Goal: Task Accomplishment & Management: Manage account settings

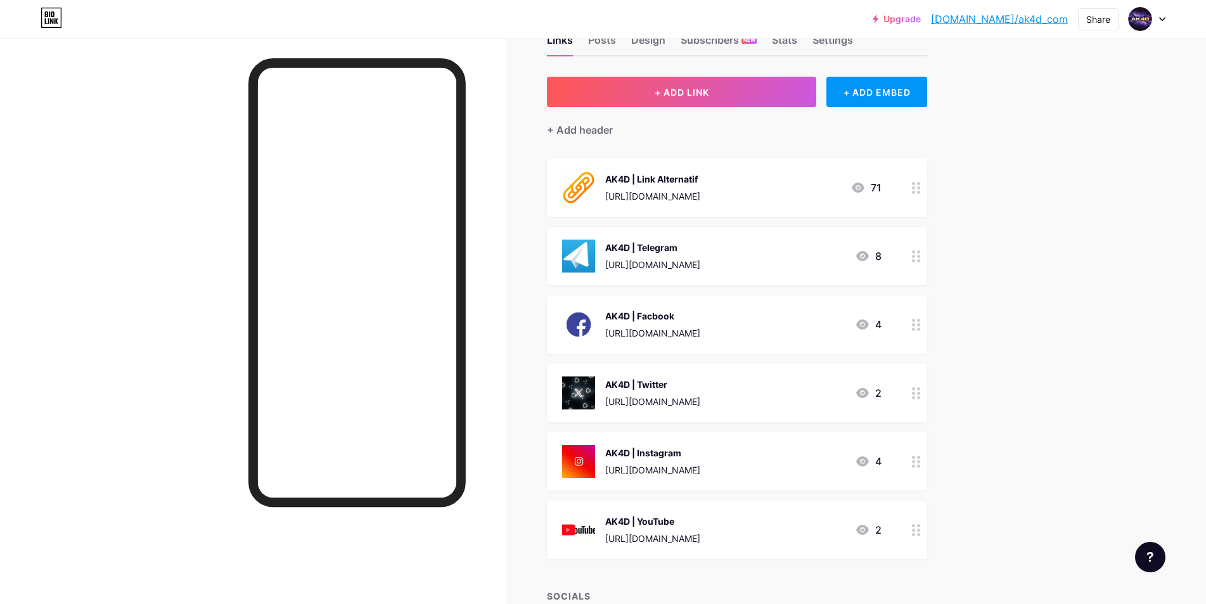
scroll to position [63, 0]
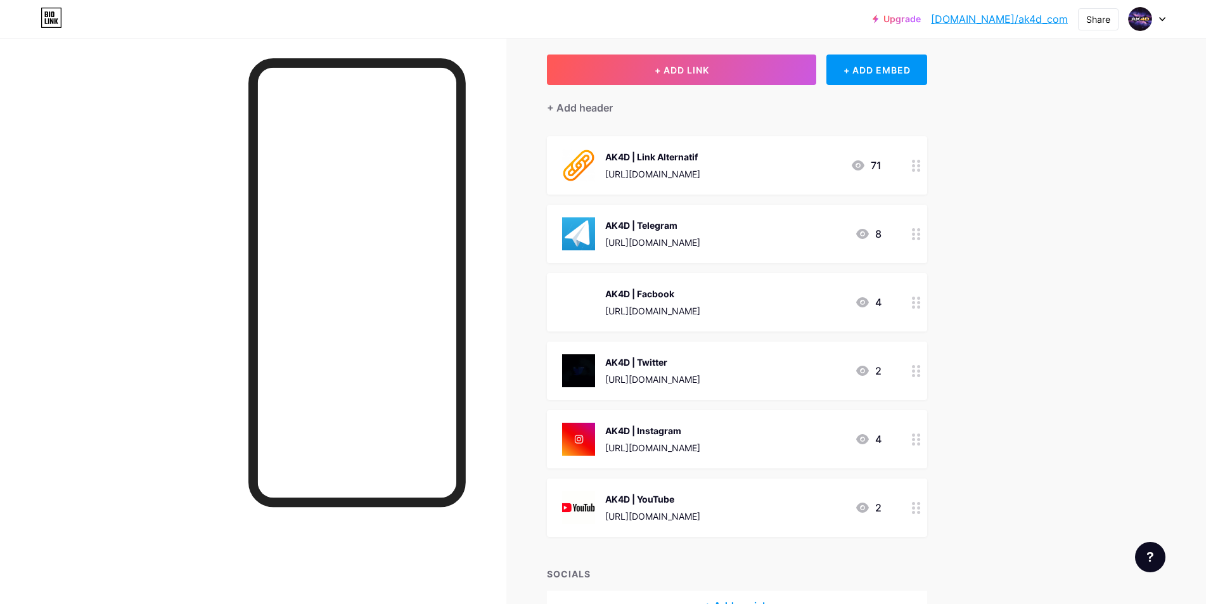
click at [760, 179] on div "AK4D | Link Alternatif [URL][DOMAIN_NAME] 71" at bounding box center [721, 165] width 319 height 33
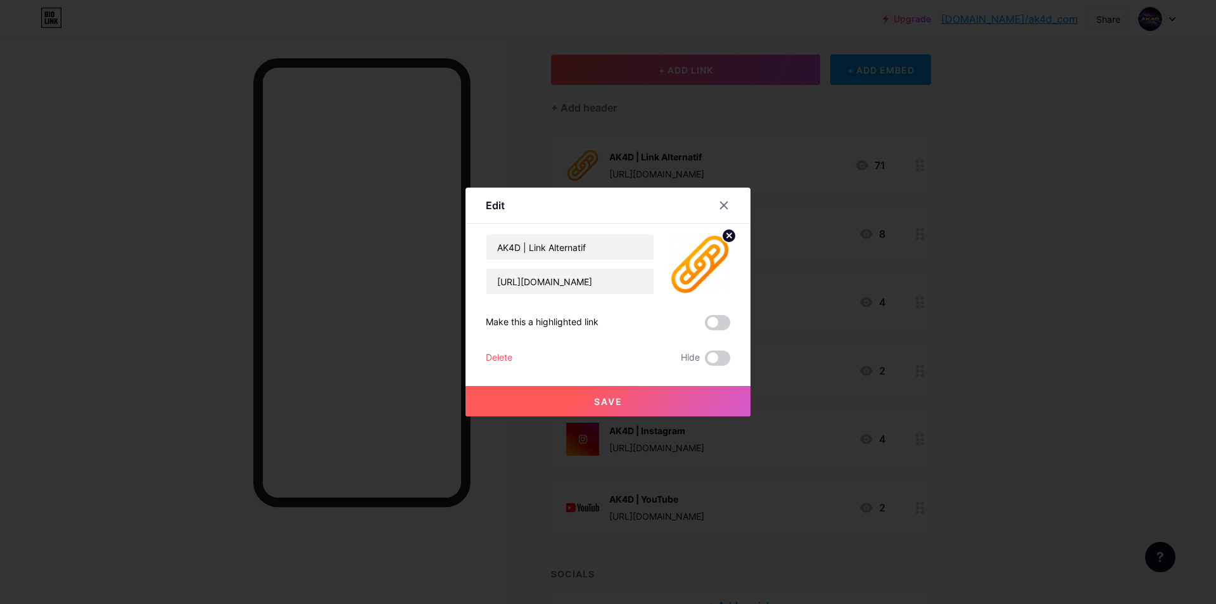
click at [968, 175] on div at bounding box center [608, 302] width 1216 height 604
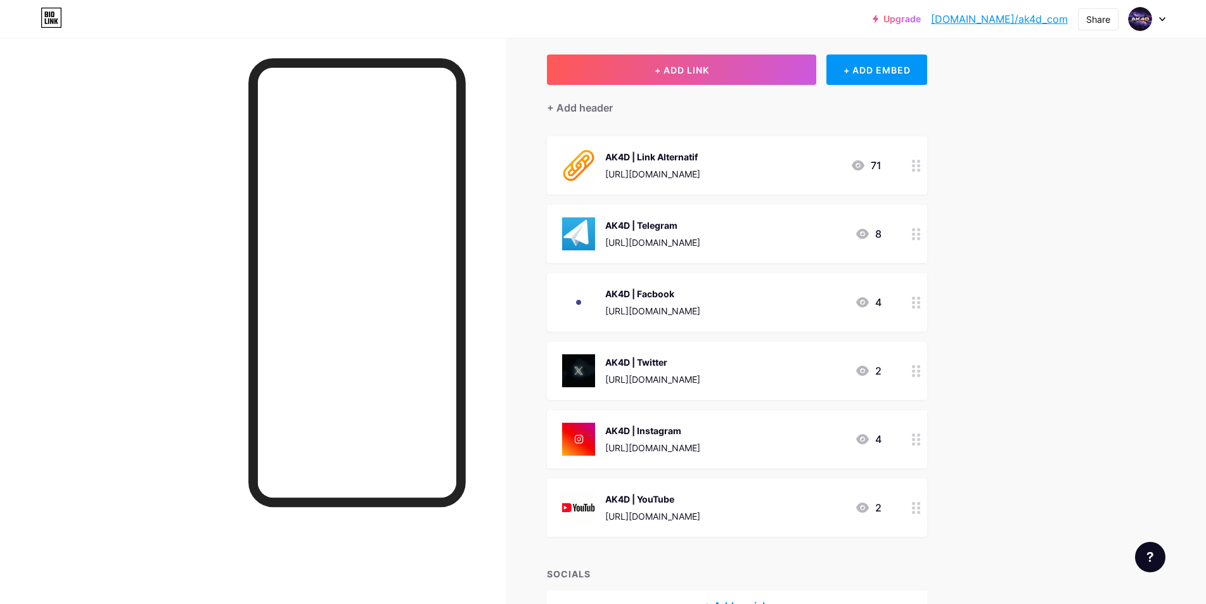
click at [700, 243] on div "[URL][DOMAIN_NAME]" at bounding box center [652, 242] width 95 height 13
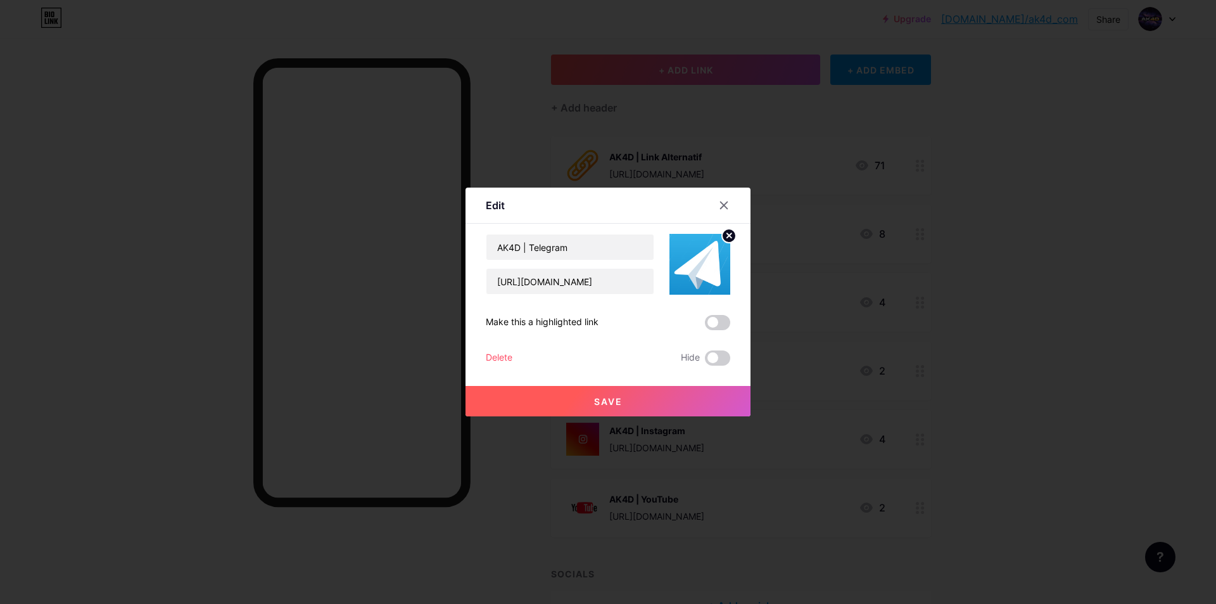
click at [996, 217] on div at bounding box center [608, 302] width 1216 height 604
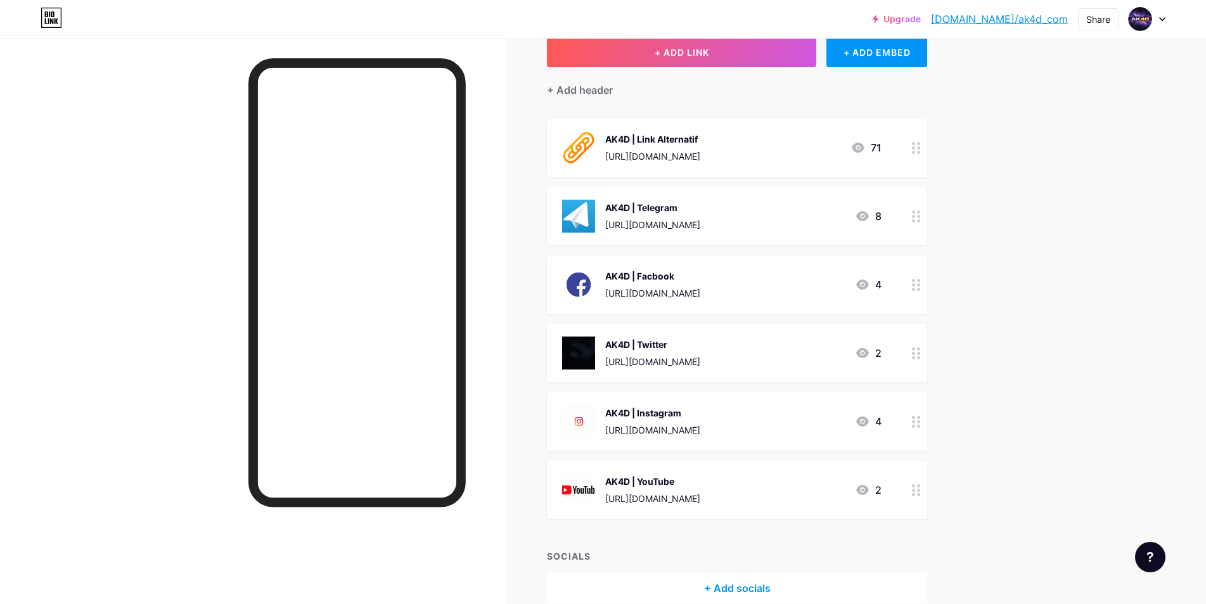
scroll to position [0, 0]
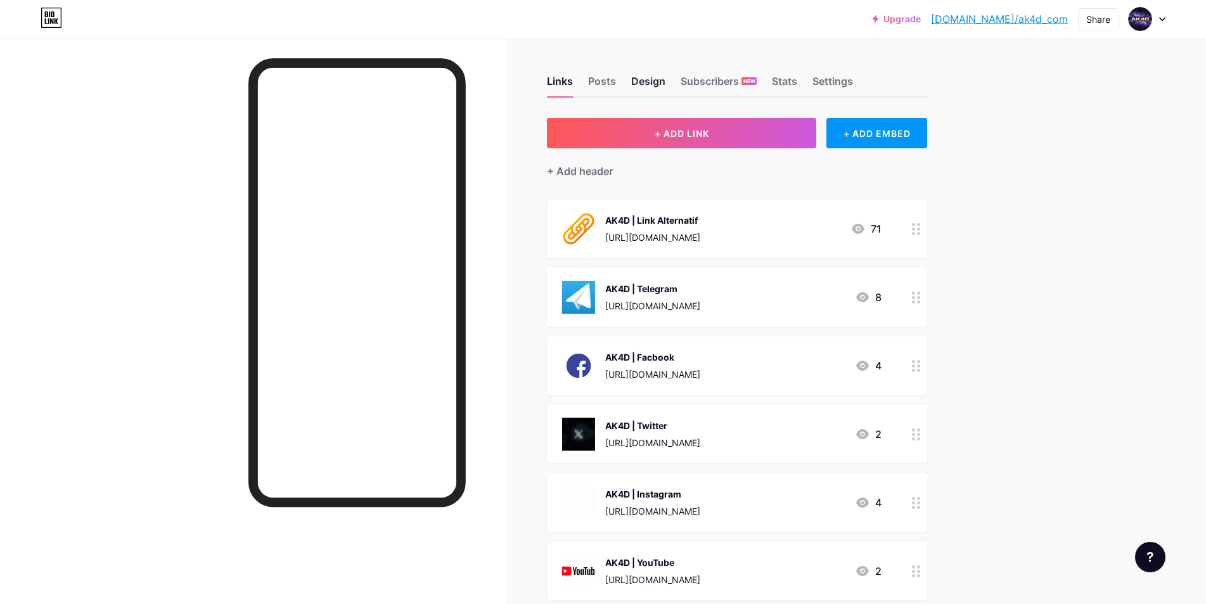
click at [645, 77] on div "Design" at bounding box center [648, 84] width 34 height 23
click at [605, 79] on div "Posts" at bounding box center [602, 84] width 28 height 23
click at [656, 77] on div "Design" at bounding box center [648, 84] width 34 height 23
click at [607, 81] on div "Posts" at bounding box center [602, 84] width 28 height 23
click at [654, 84] on div "Design" at bounding box center [648, 84] width 34 height 23
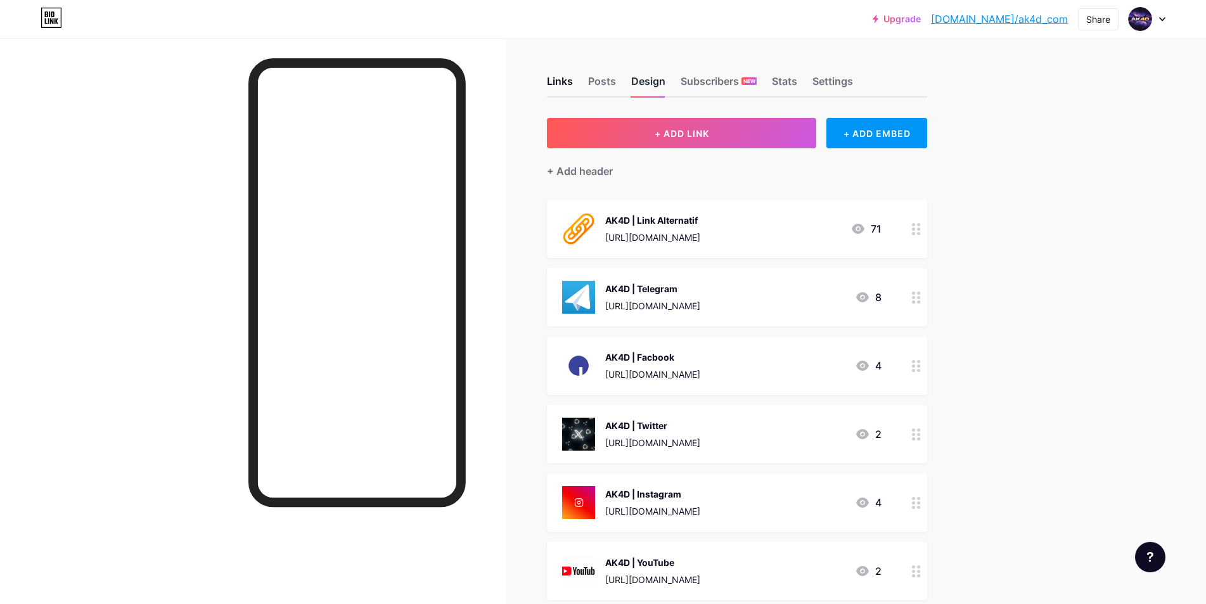
click at [649, 89] on div "Design" at bounding box center [648, 84] width 34 height 23
click at [660, 82] on div "Design" at bounding box center [648, 84] width 34 height 23
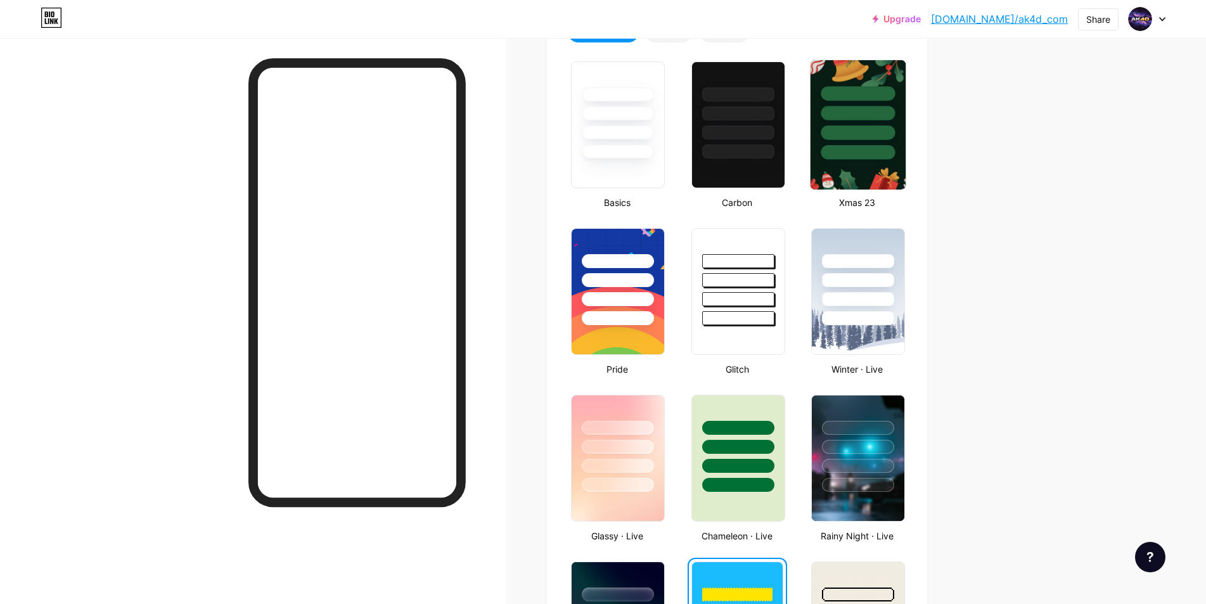
scroll to position [380, 0]
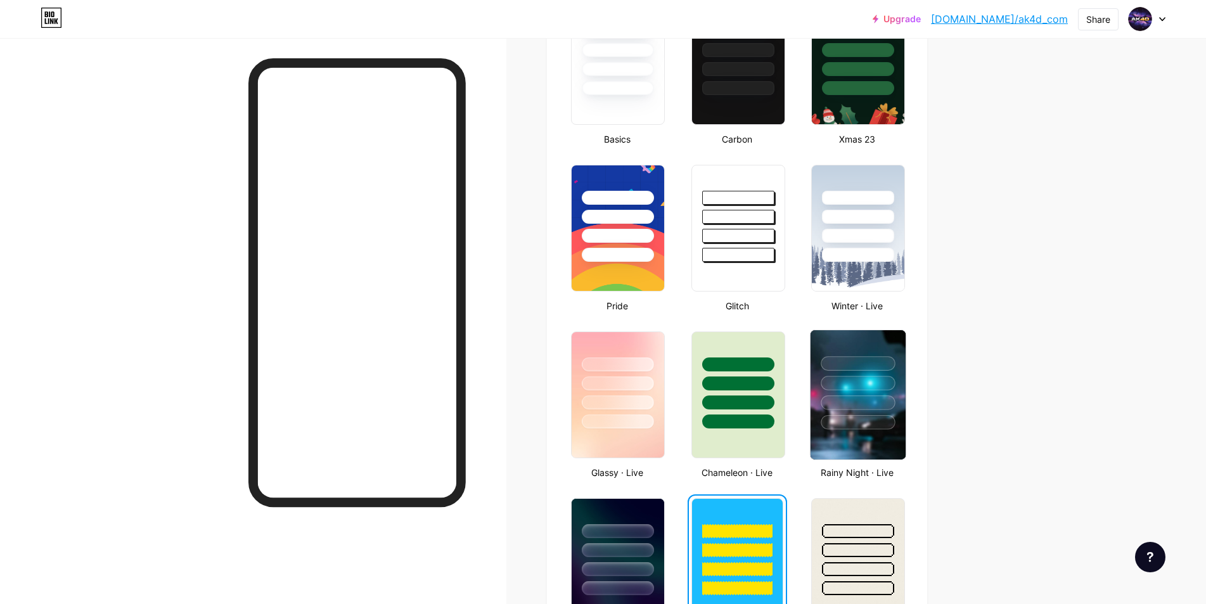
click at [884, 389] on div at bounding box center [857, 383] width 74 height 15
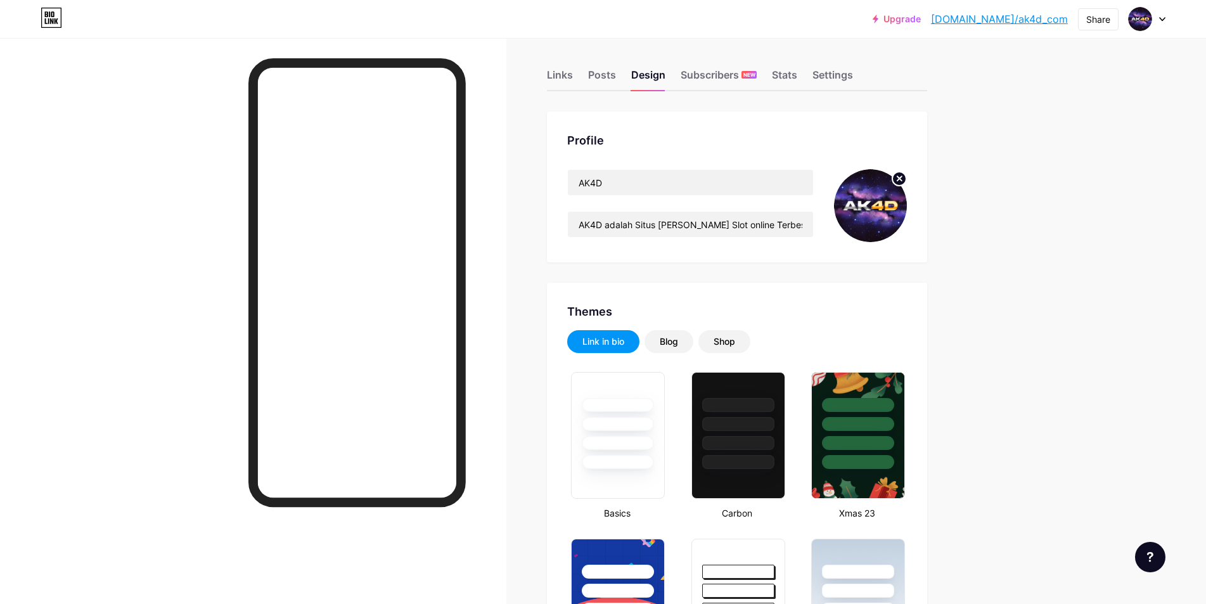
scroll to position [0, 0]
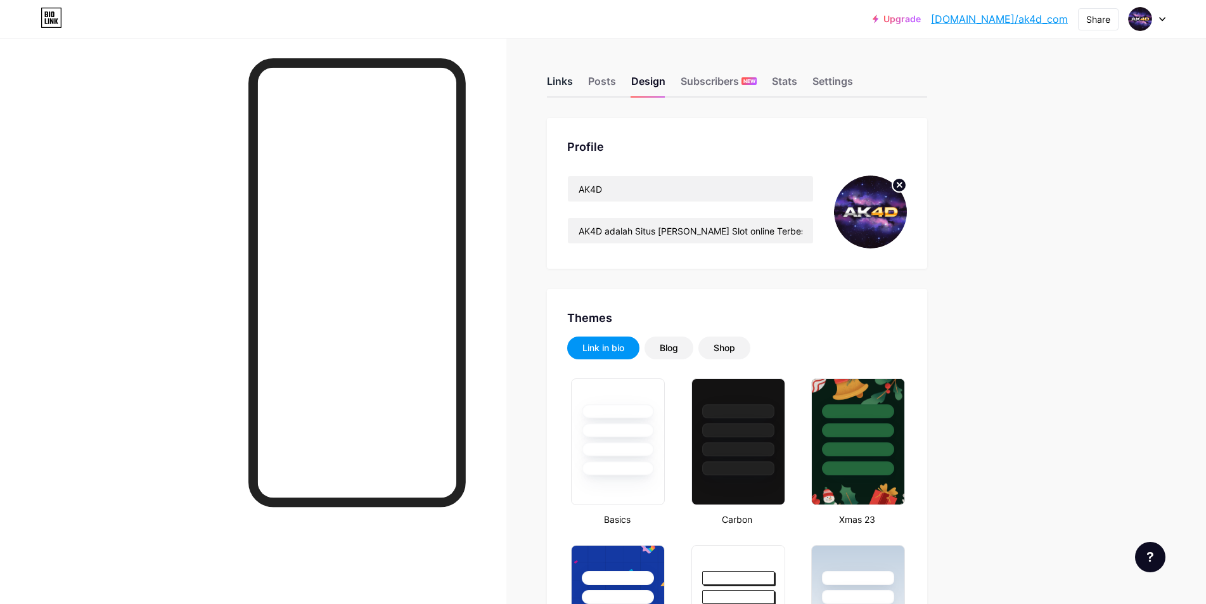
click at [565, 79] on div "Links" at bounding box center [560, 84] width 26 height 23
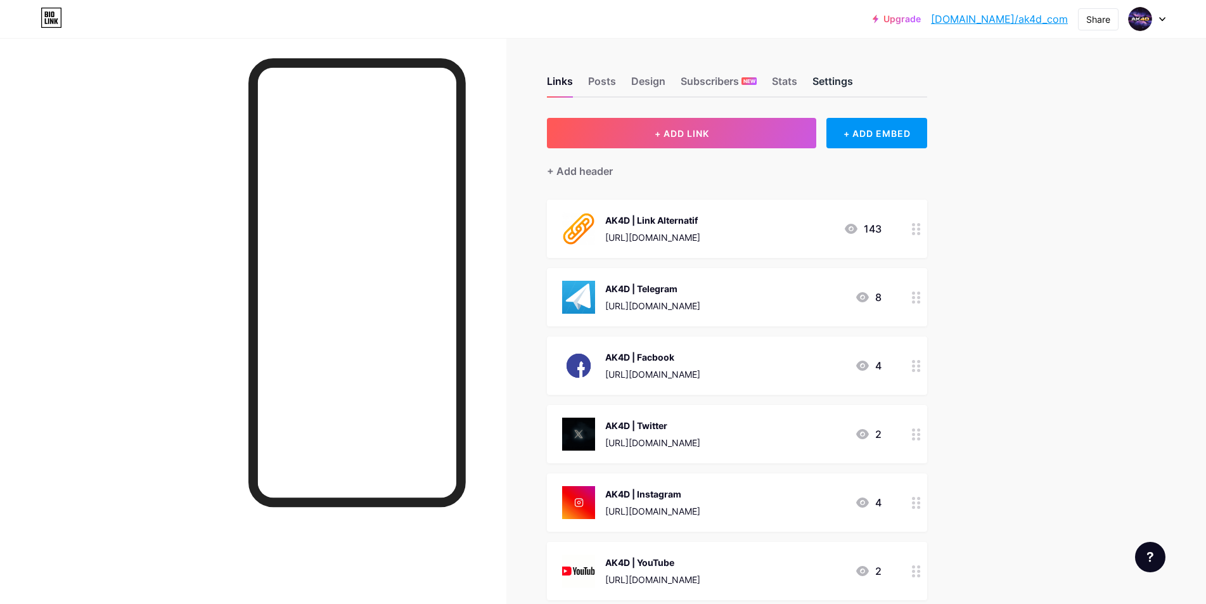
click at [829, 88] on div "Settings" at bounding box center [832, 84] width 41 height 23
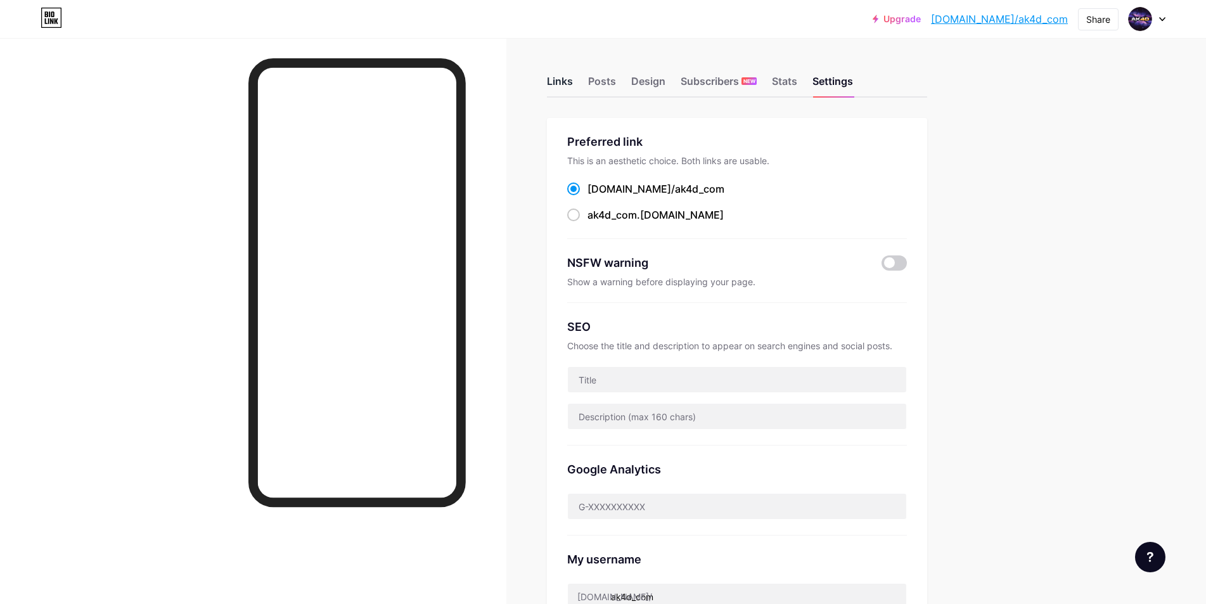
click at [556, 82] on div "Links" at bounding box center [560, 84] width 26 height 23
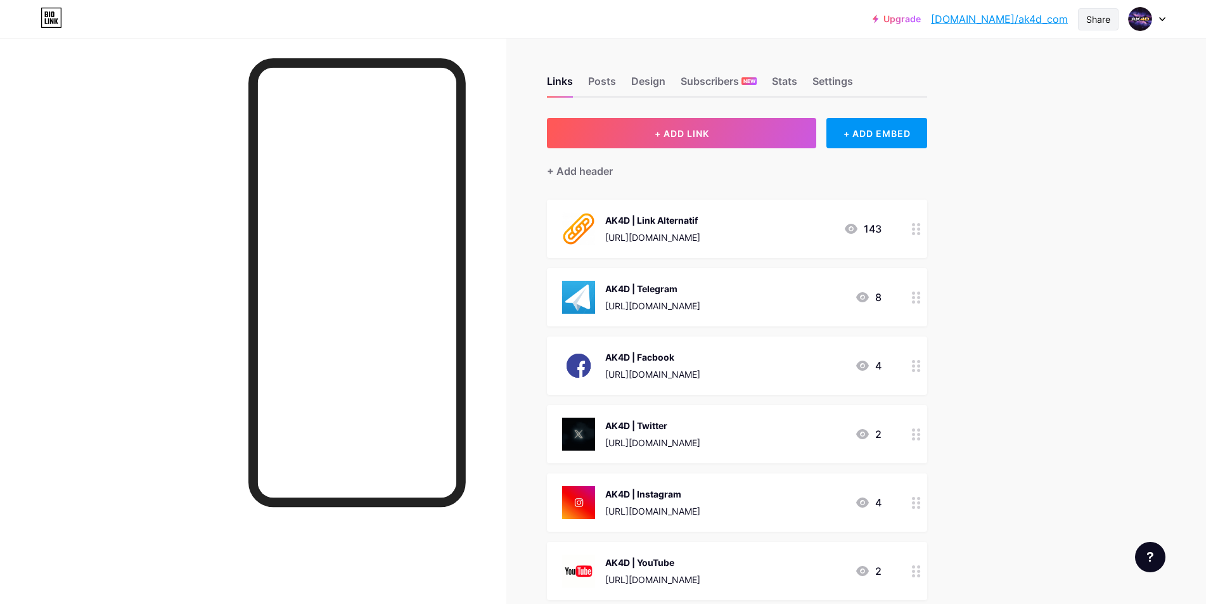
click at [1097, 23] on div "Share" at bounding box center [1098, 19] width 24 height 13
click at [1140, 118] on div "Upgrade [DOMAIN_NAME]/ak4d_c... [DOMAIN_NAME]/ak4d_com Share Copy link [URL][DO…" at bounding box center [603, 374] width 1206 height 748
click at [1158, 16] on div at bounding box center [1146, 19] width 37 height 23
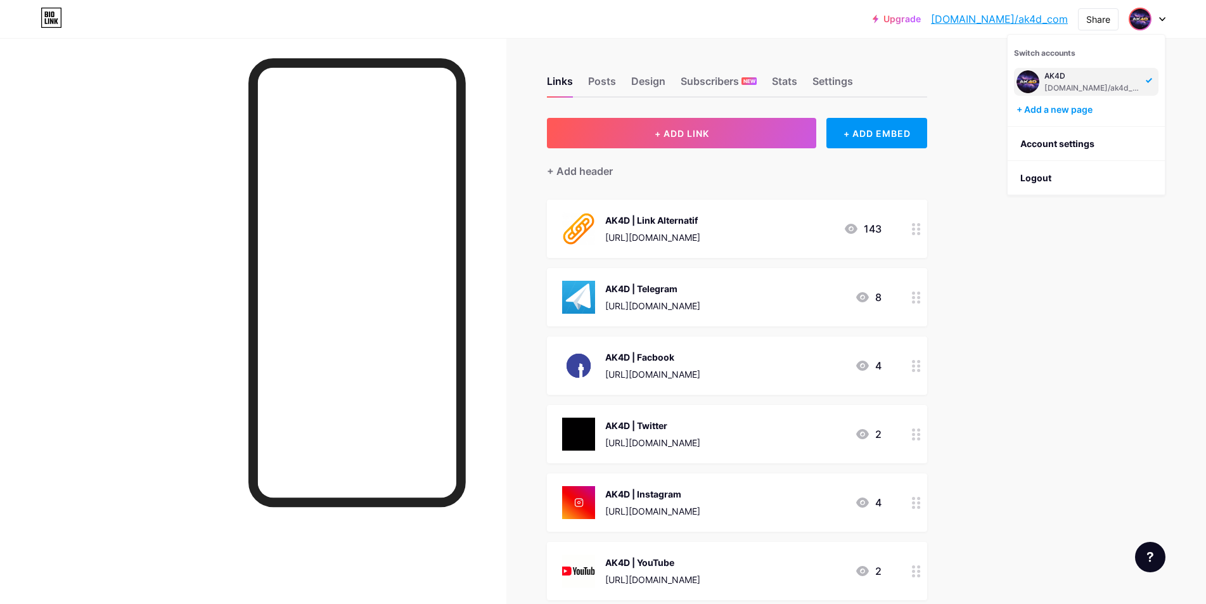
click at [1081, 235] on div "Upgrade [DOMAIN_NAME]/ak4d_c... [DOMAIN_NAME]/ak4d_com Share Switch accounts AK…" at bounding box center [603, 374] width 1206 height 748
